Goal: Find specific page/section: Find specific page/section

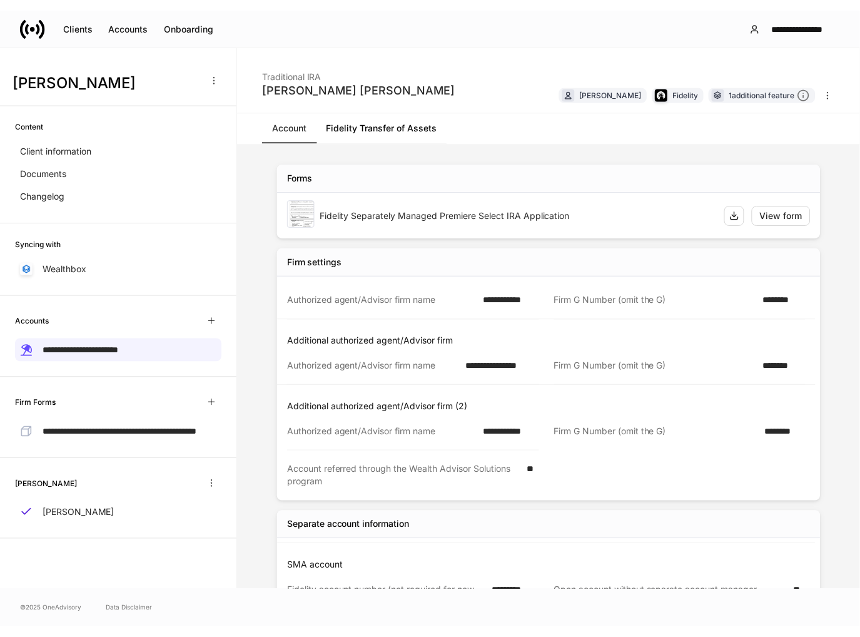
scroll to position [931, 0]
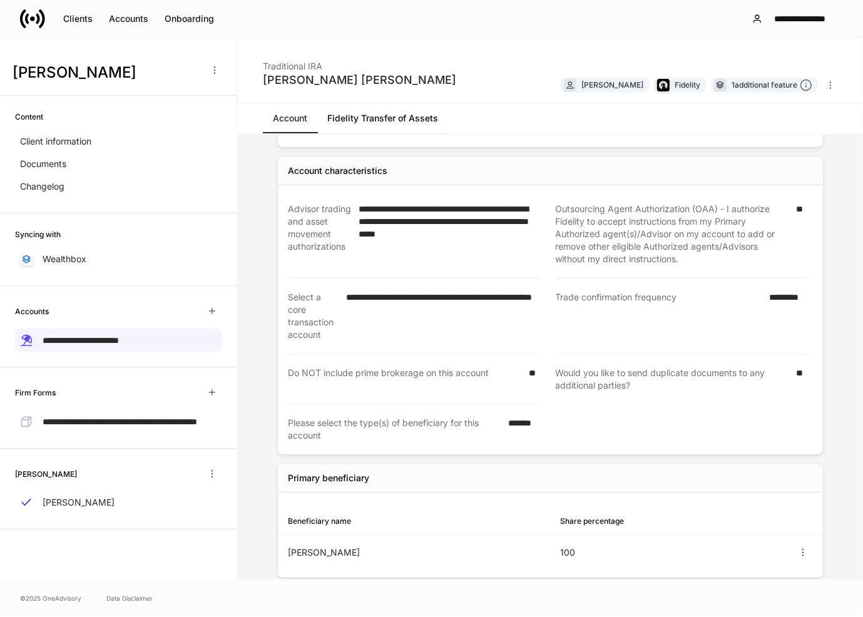
drag, startPoint x: 841, startPoint y: 179, endPoint x: 832, endPoint y: 179, distance: 9.4
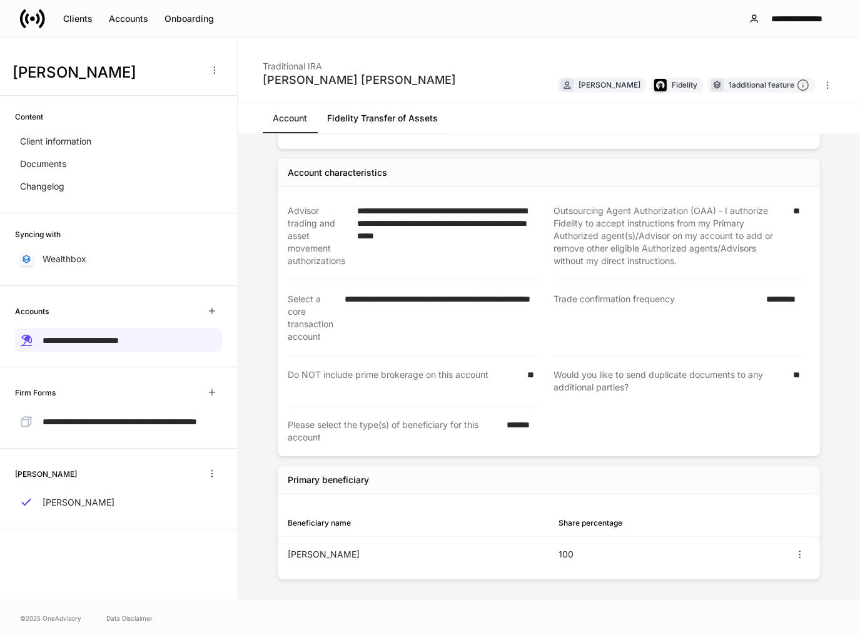
scroll to position [926, 0]
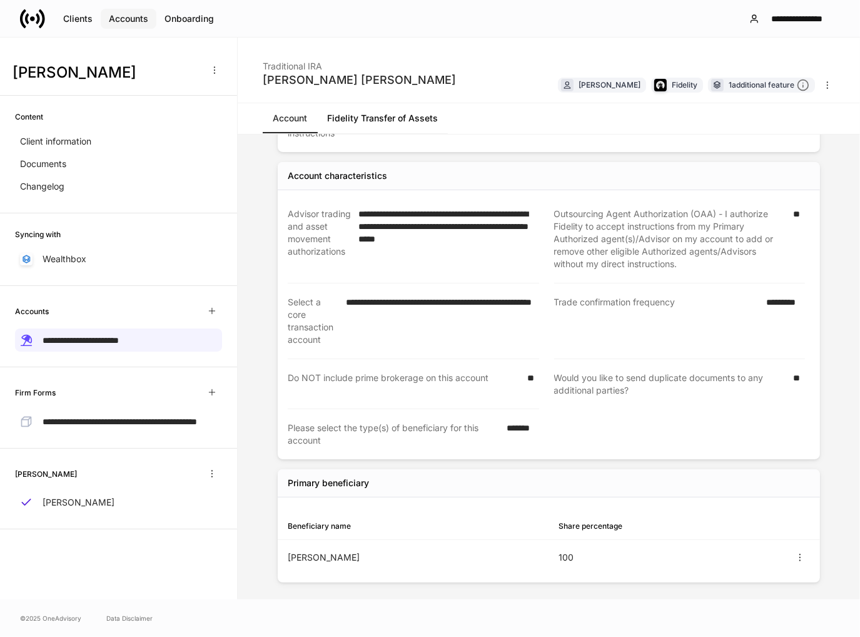
click at [140, 24] on div "Accounts" at bounding box center [128, 19] width 39 height 13
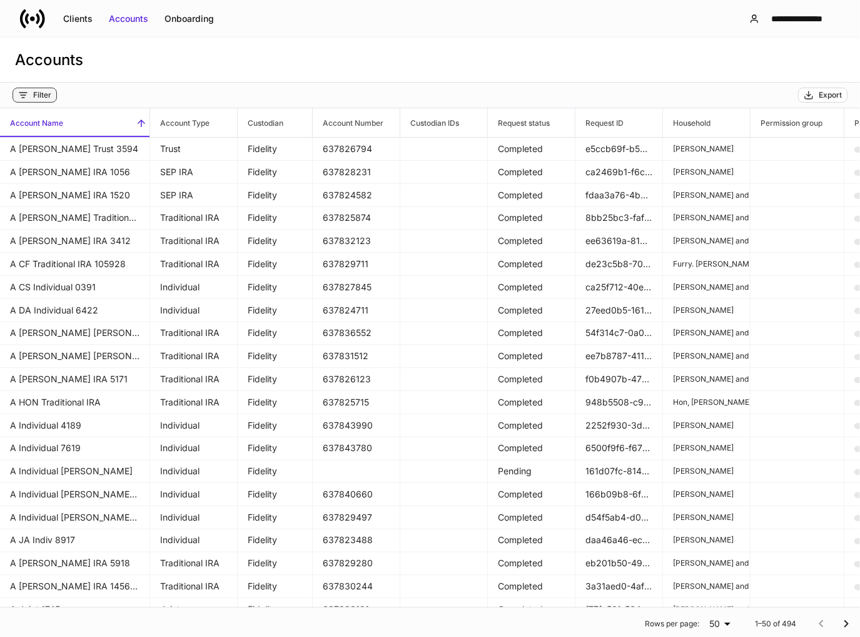
click at [48, 98] on div "Filter" at bounding box center [42, 95] width 18 height 10
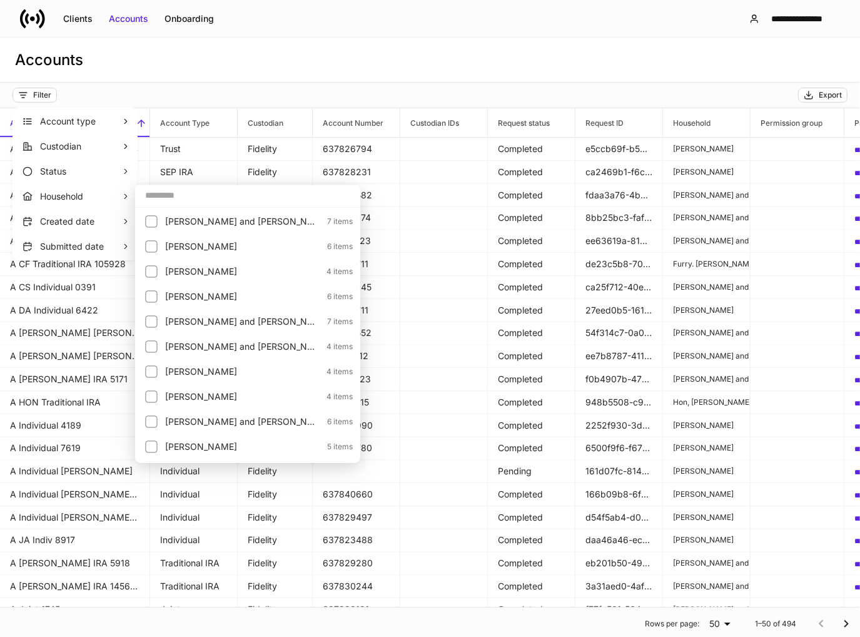
click at [168, 193] on input "text" at bounding box center [247, 195] width 225 height 23
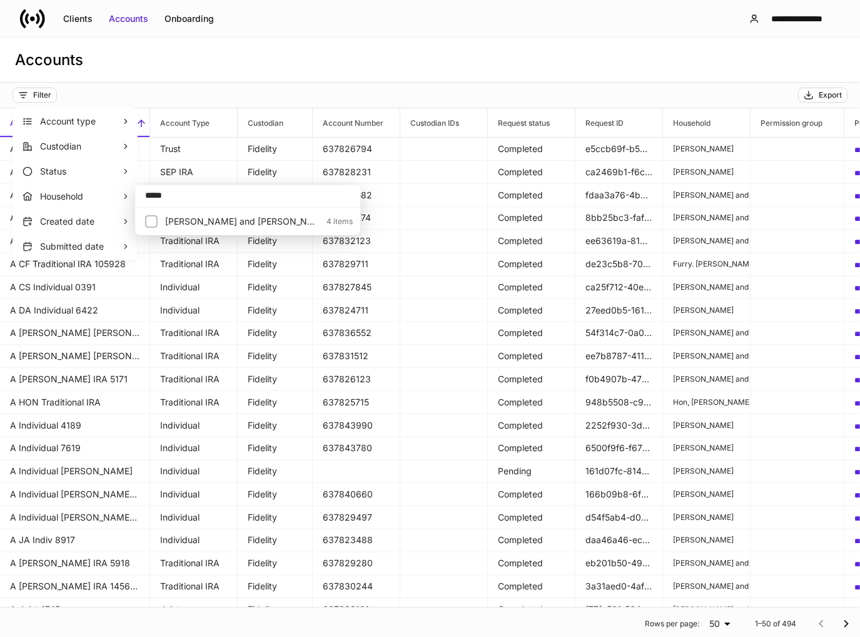
type input "*****"
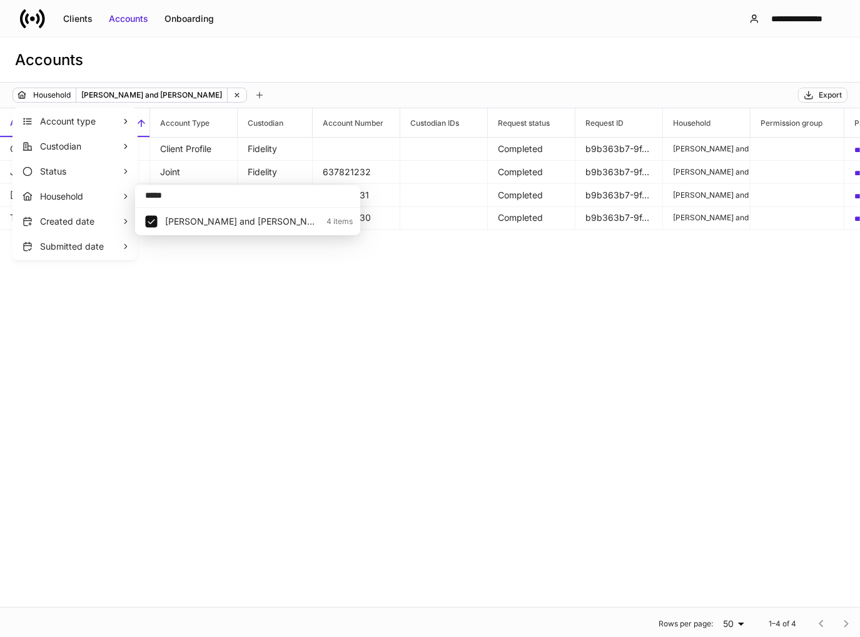
click at [292, 44] on div at bounding box center [430, 318] width 860 height 637
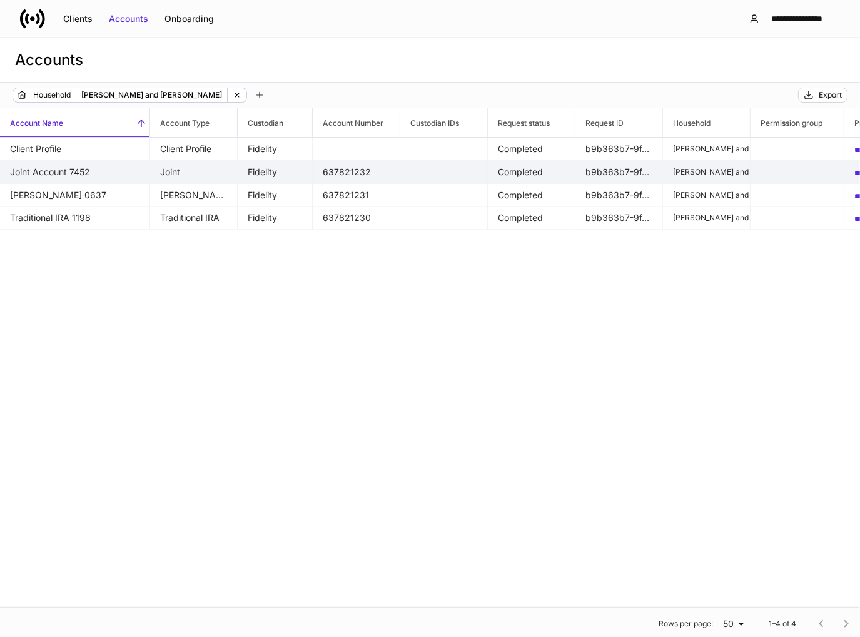
click at [166, 173] on td "Joint" at bounding box center [194, 172] width 88 height 23
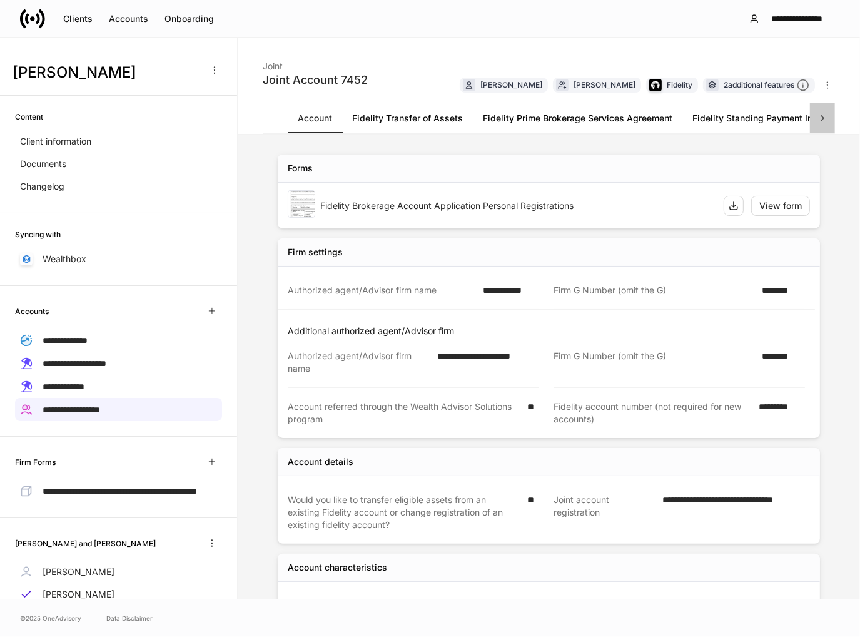
click at [823, 116] on icon at bounding box center [823, 118] width 4 height 6
click at [823, 116] on div "Account Fidelity Transfer of Assets Fidelity Prime Brokerage Services Agreement…" at bounding box center [549, 118] width 573 height 31
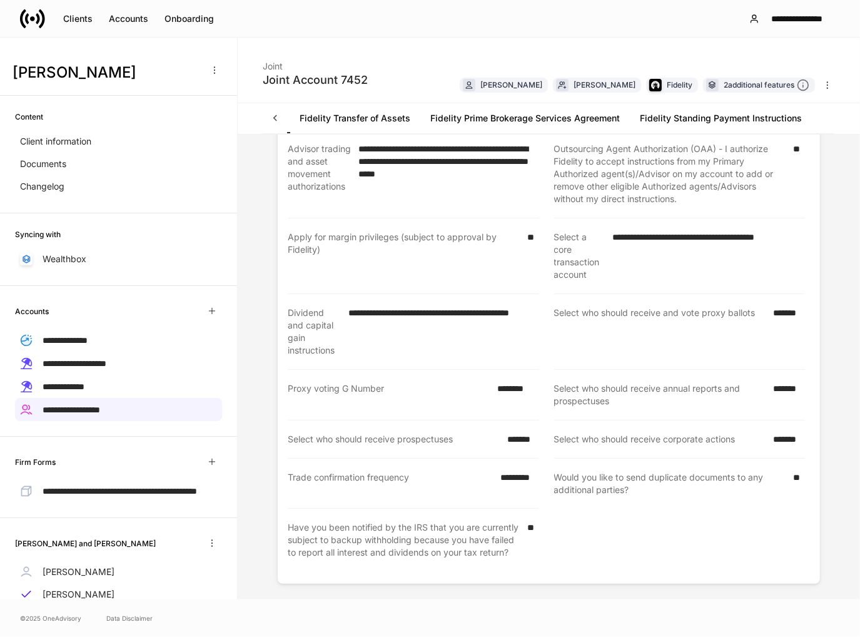
scroll to position [459, 0]
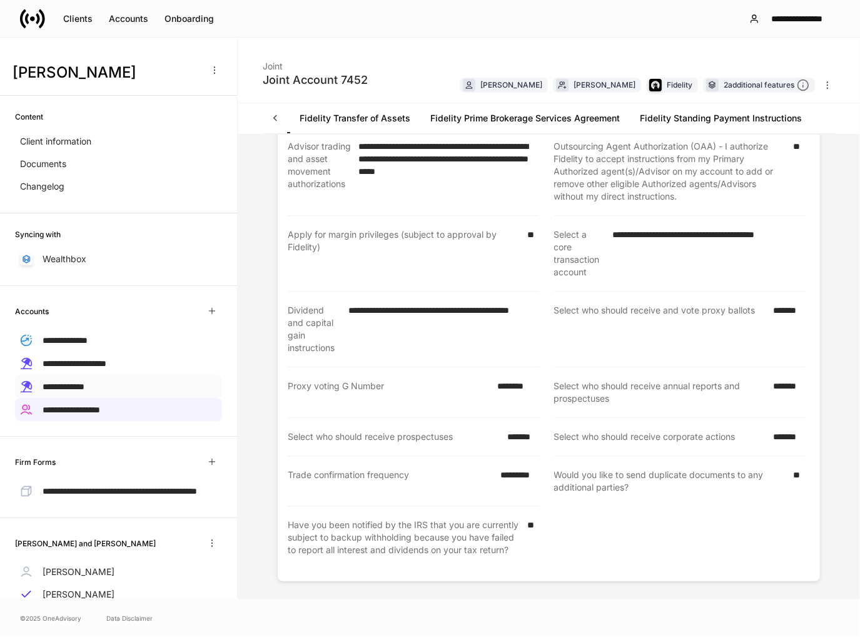
click at [123, 382] on div "**********" at bounding box center [118, 386] width 207 height 23
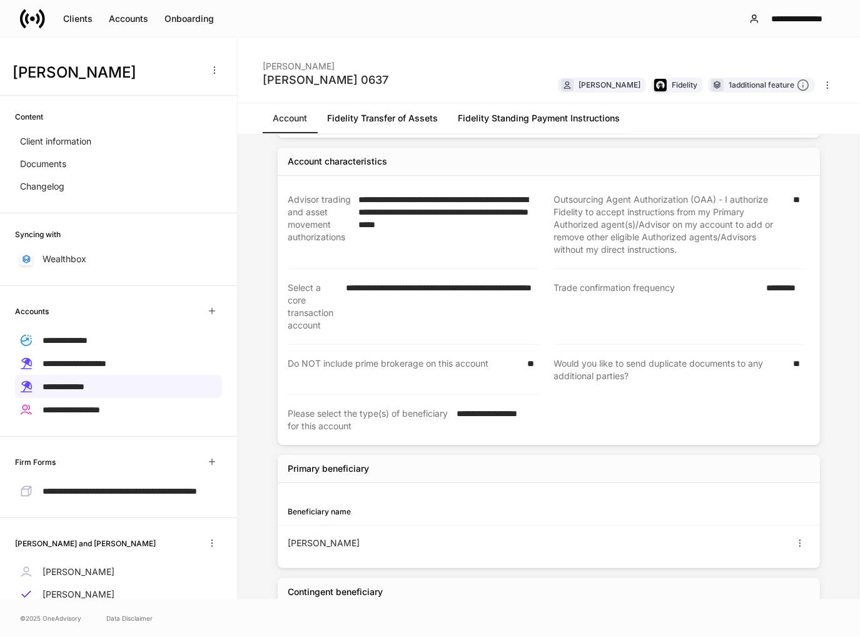
scroll to position [1097, 0]
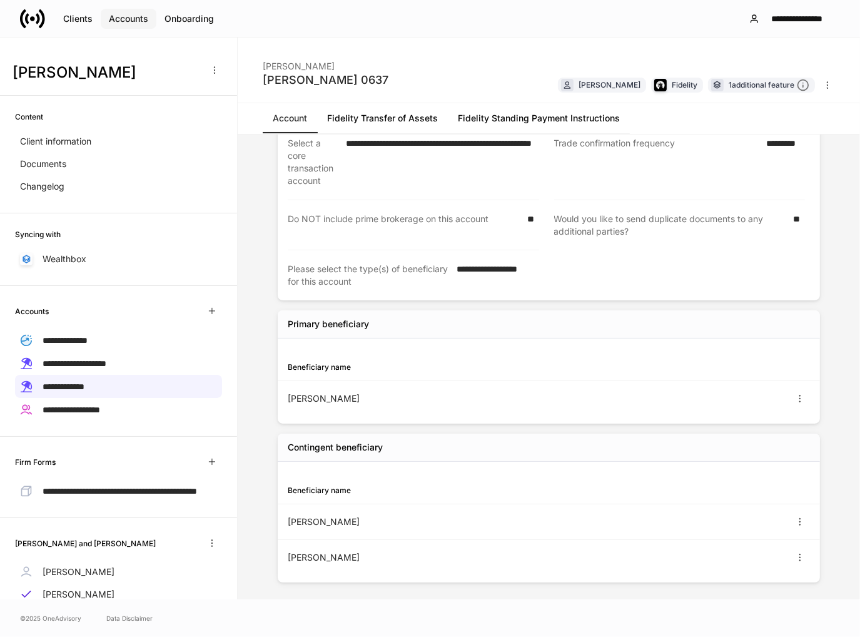
click at [128, 16] on div "Accounts" at bounding box center [128, 19] width 39 height 13
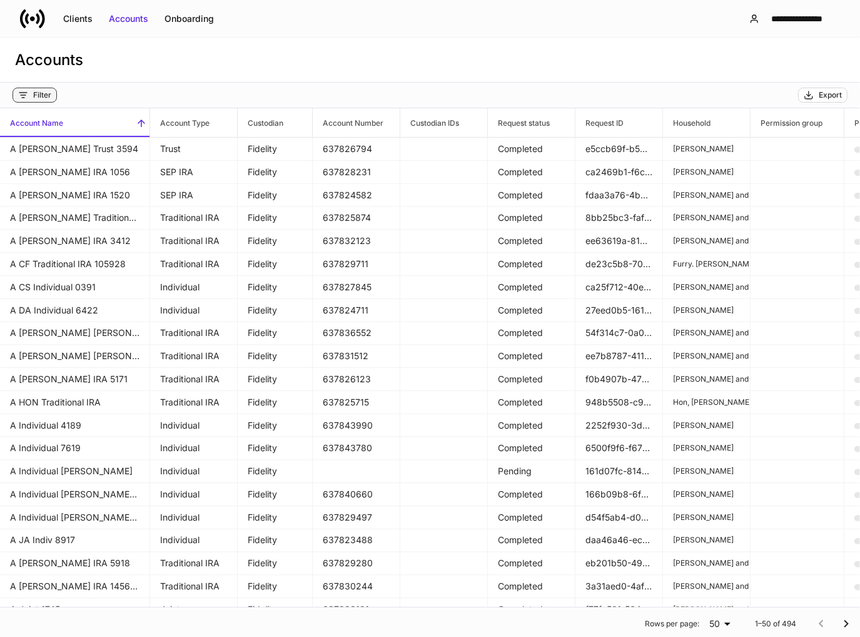
click at [52, 93] on button "Filter" at bounding box center [35, 95] width 44 height 15
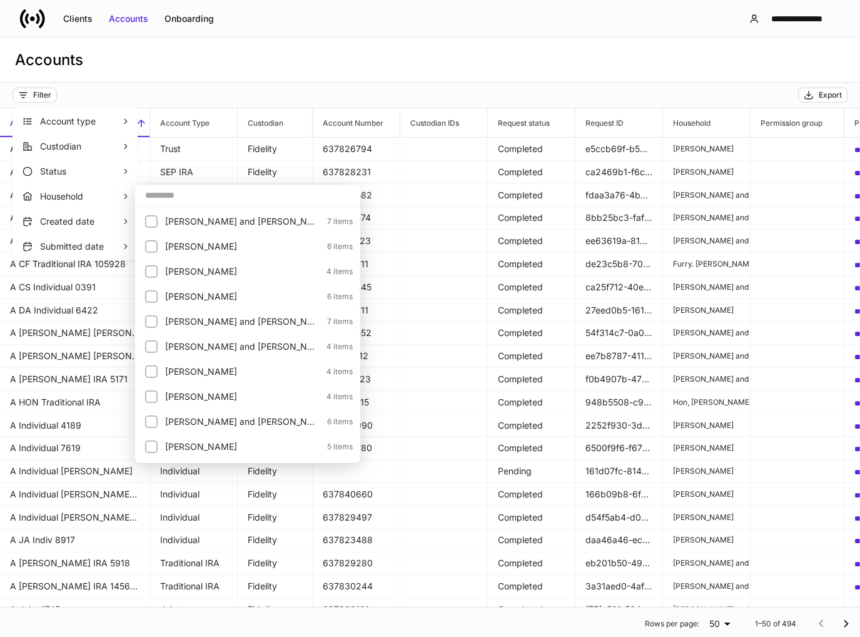
click at [163, 195] on input "text" at bounding box center [247, 195] width 225 height 23
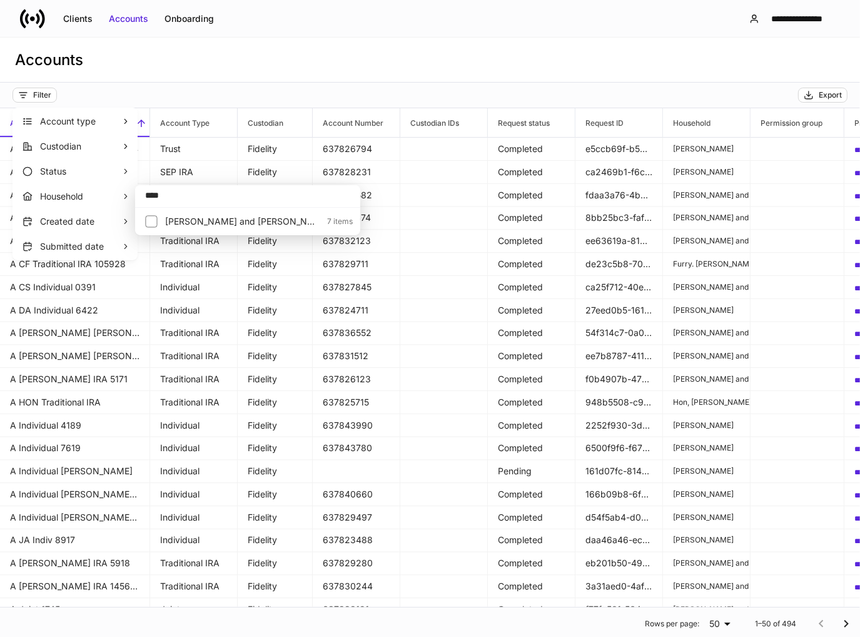
type input "****"
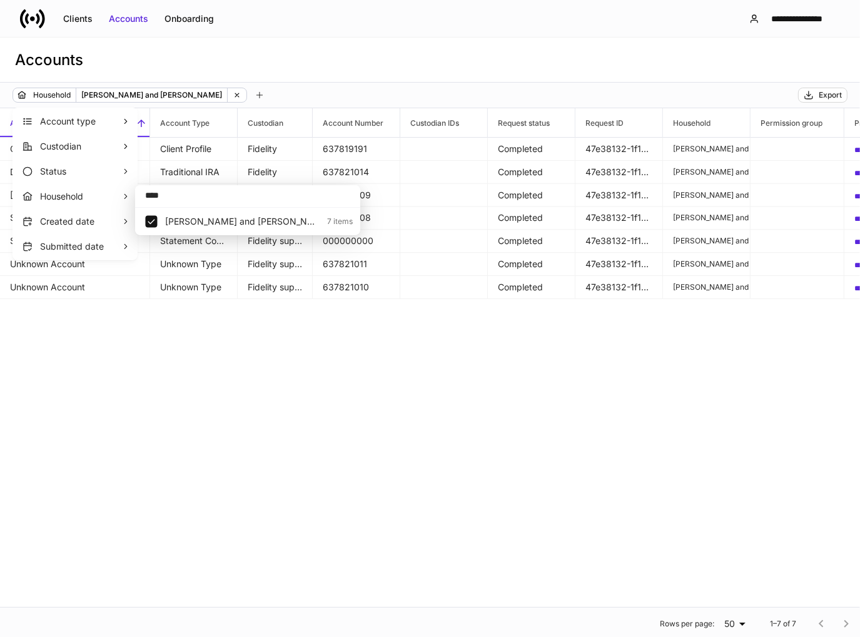
click at [318, 89] on div at bounding box center [430, 318] width 860 height 637
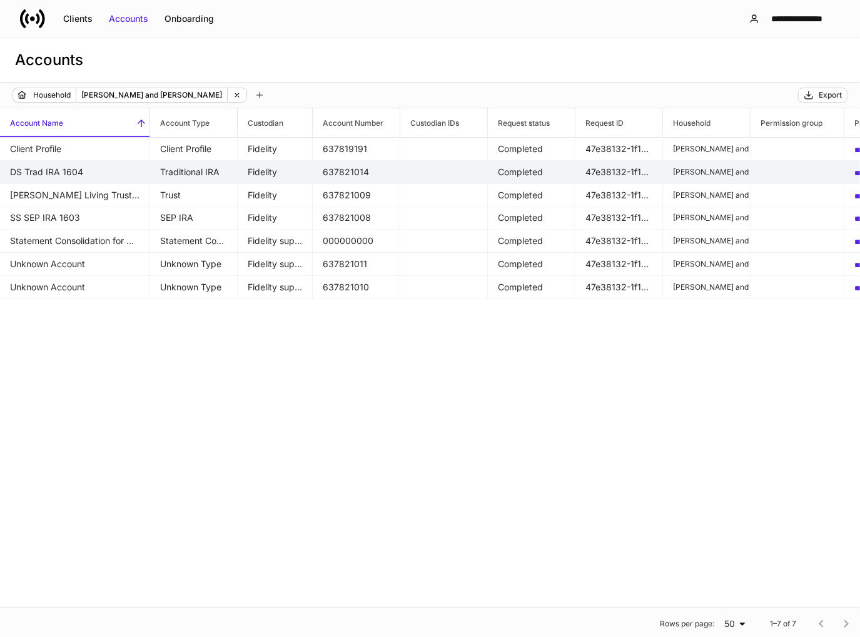
click at [170, 170] on td "Traditional IRA" at bounding box center [194, 172] width 88 height 23
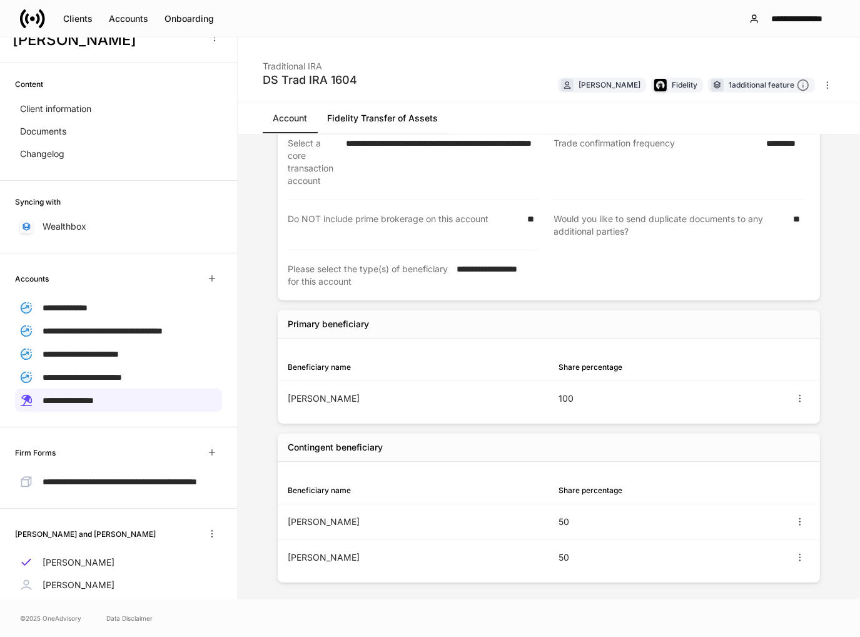
scroll to position [63, 0]
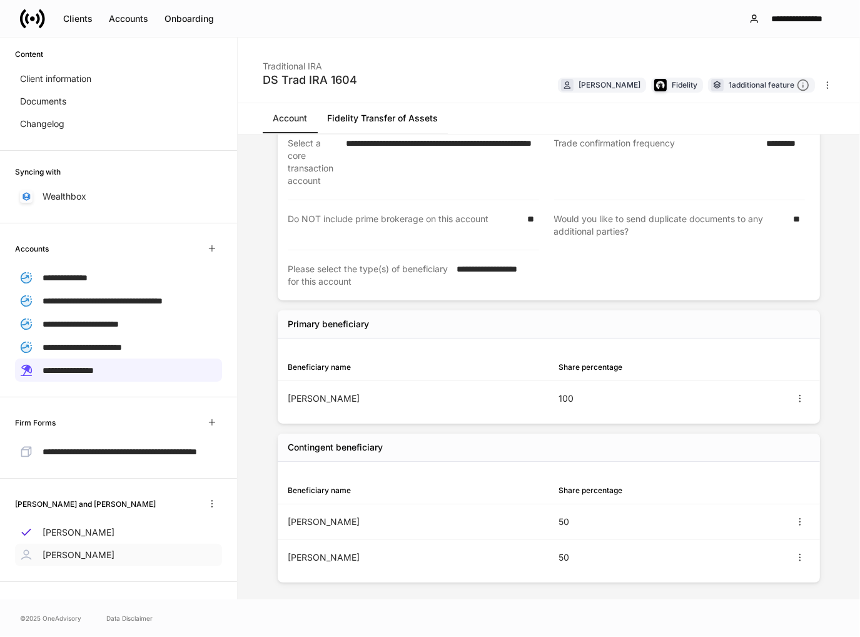
click at [56, 561] on p "[PERSON_NAME]" at bounding box center [79, 555] width 72 height 13
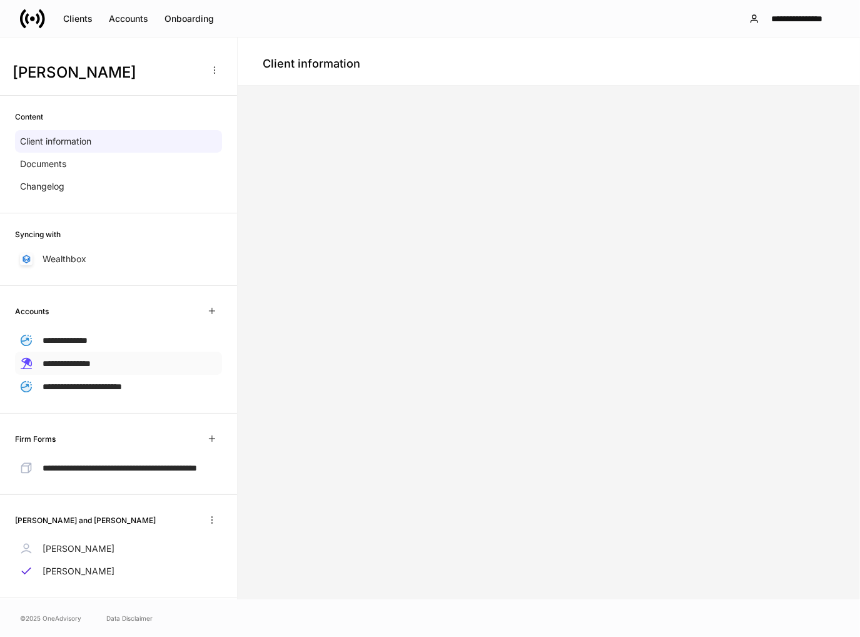
click at [91, 367] on span "**********" at bounding box center [67, 363] width 48 height 9
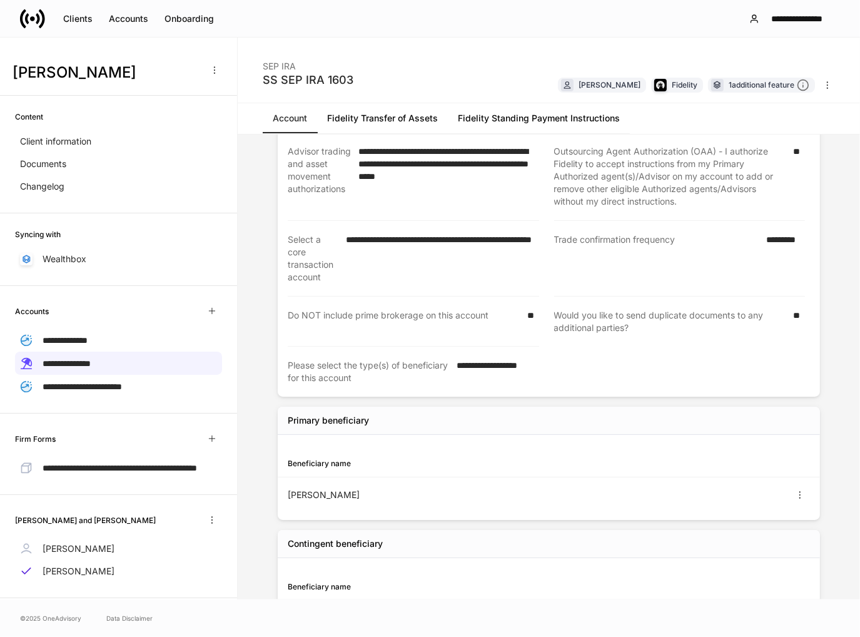
scroll to position [1097, 0]
